Goal: Task Accomplishment & Management: Manage account settings

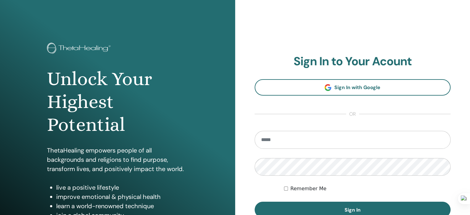
click at [327, 140] on input "email" at bounding box center [353, 140] width 196 height 18
type input "**********"
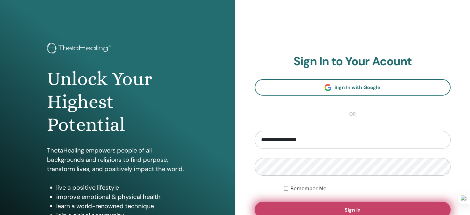
click at [346, 209] on span "Sign In" at bounding box center [352, 209] width 16 height 6
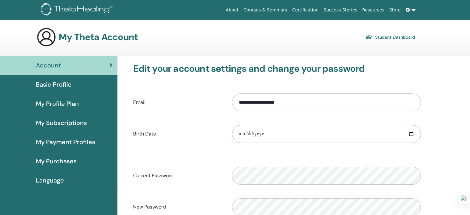
click at [411, 132] on input "date" at bounding box center [326, 134] width 189 height 18
